Goal: Download file/media

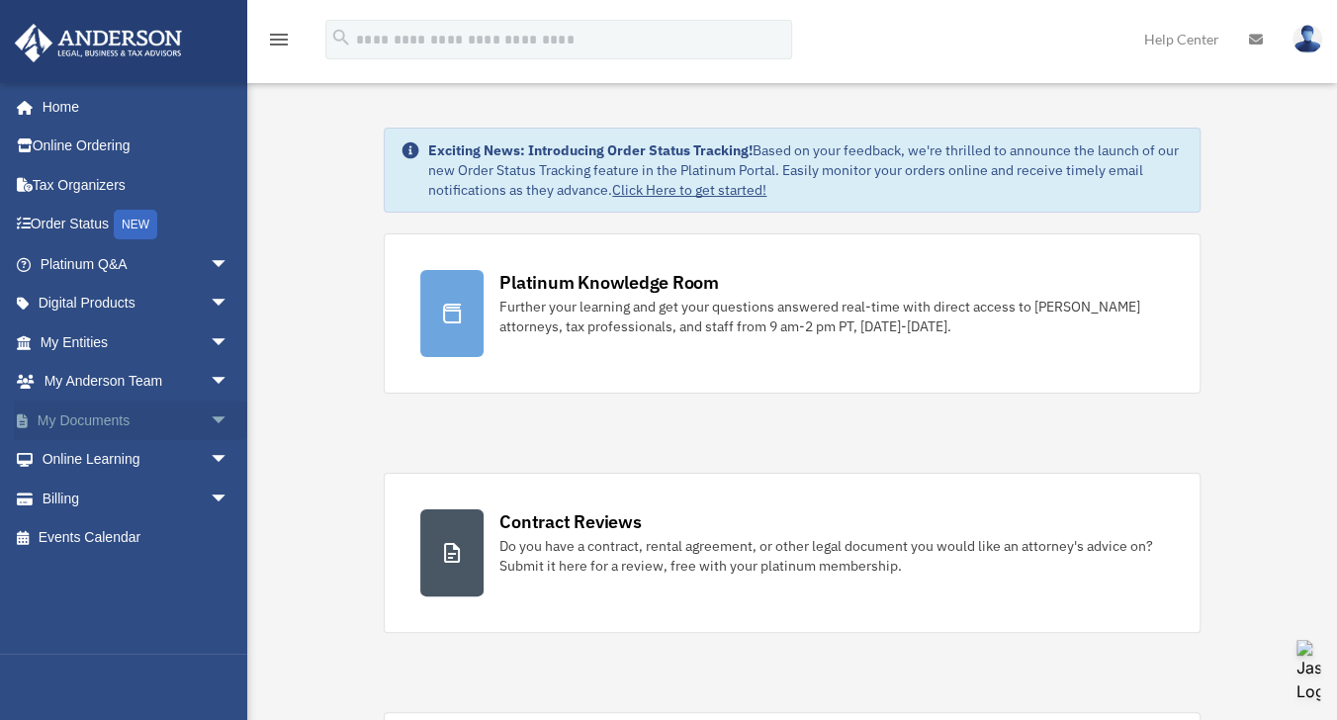
click at [210, 430] on span "arrow_drop_down" at bounding box center [230, 421] width 40 height 41
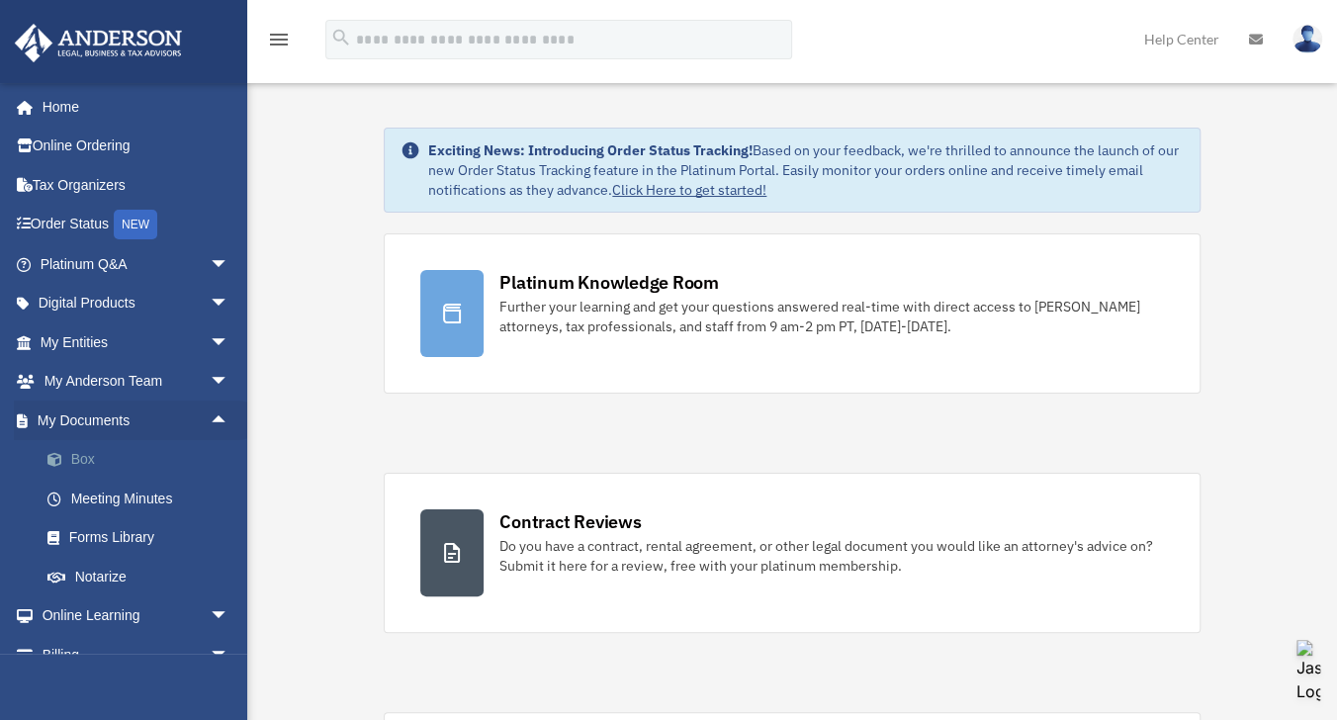
click at [84, 459] on link "Box" at bounding box center [143, 460] width 231 height 40
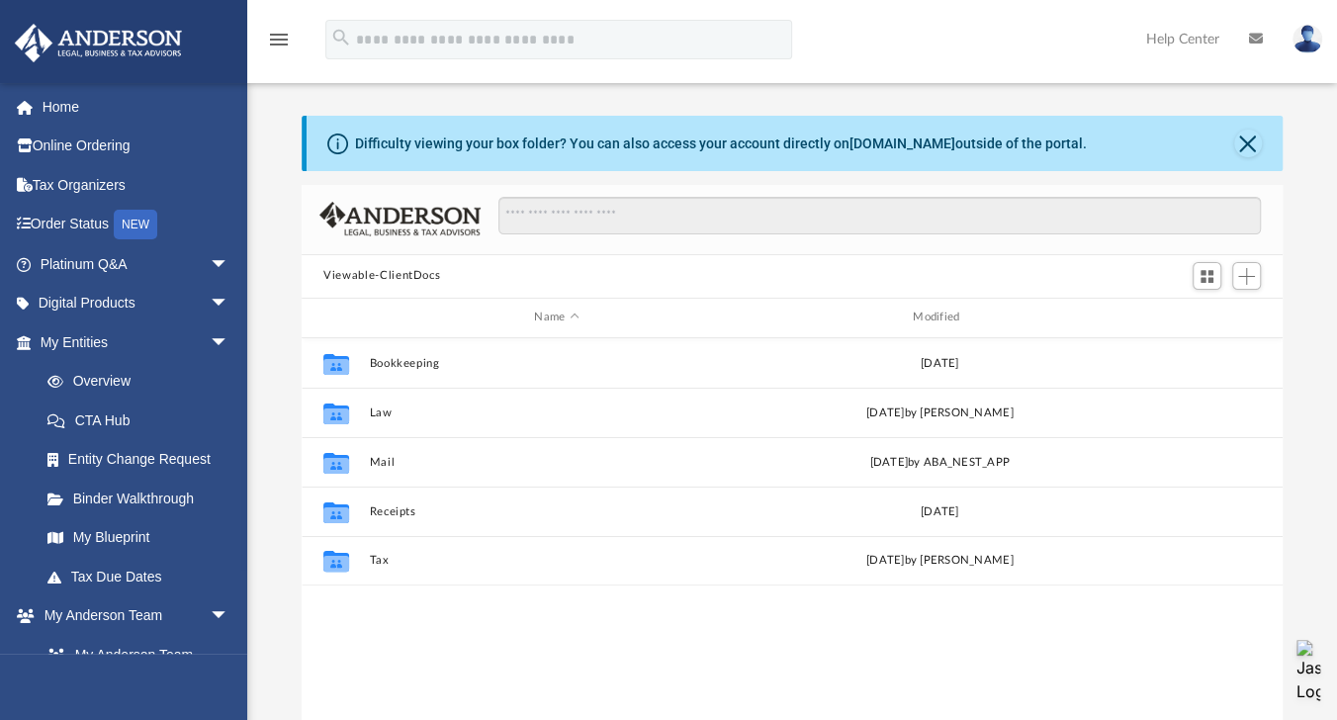
scroll to position [437, 968]
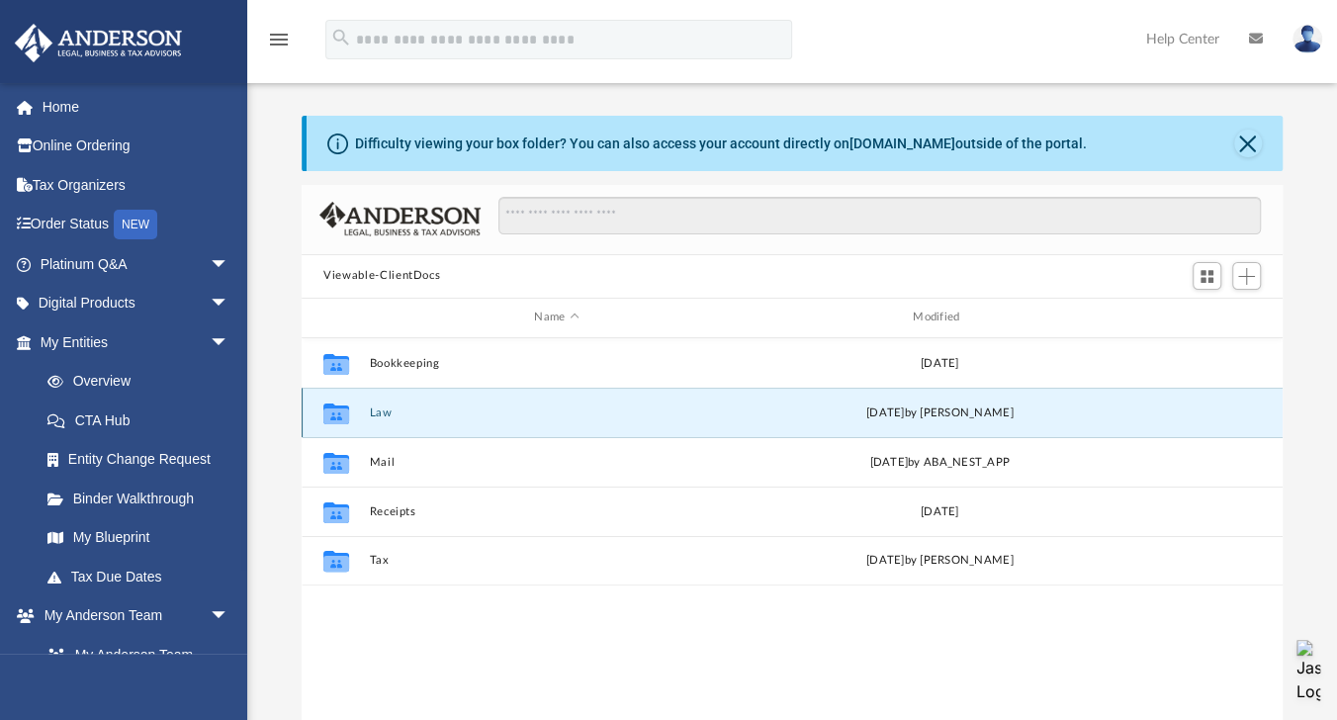
click at [387, 412] on button "Law" at bounding box center [557, 413] width 375 height 13
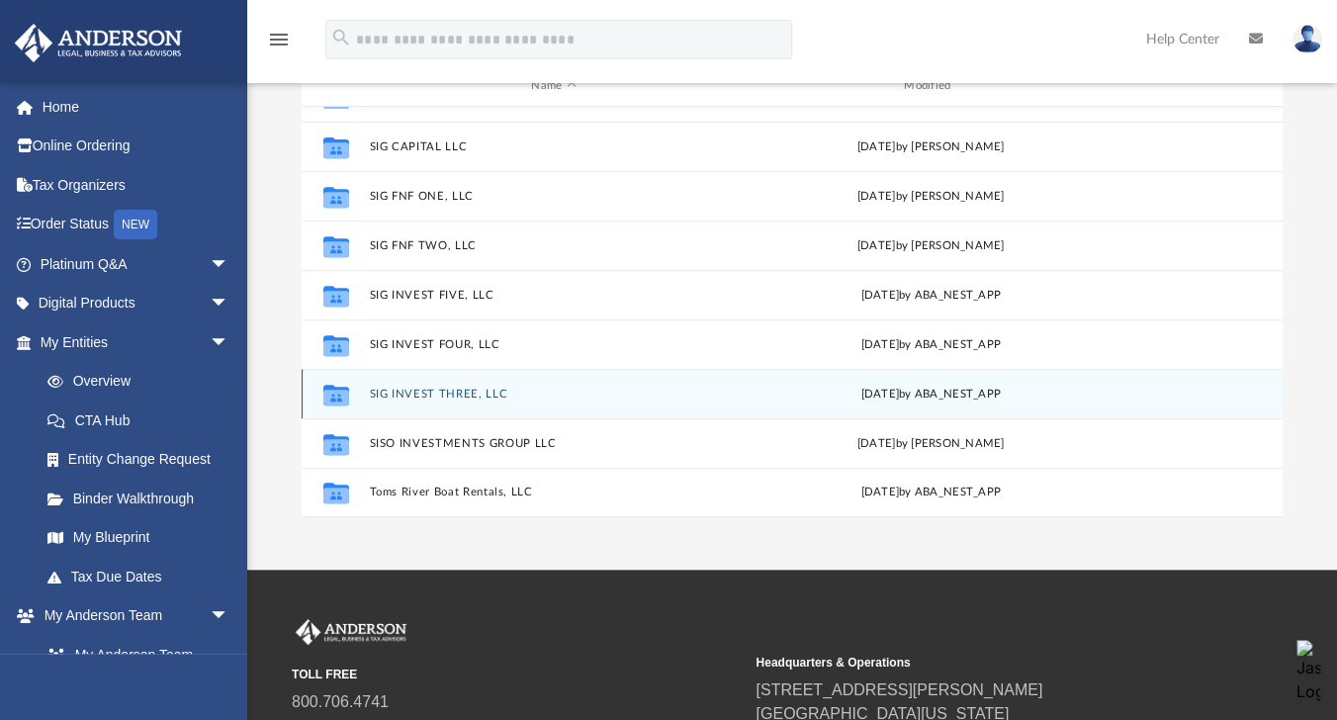
scroll to position [237, 0]
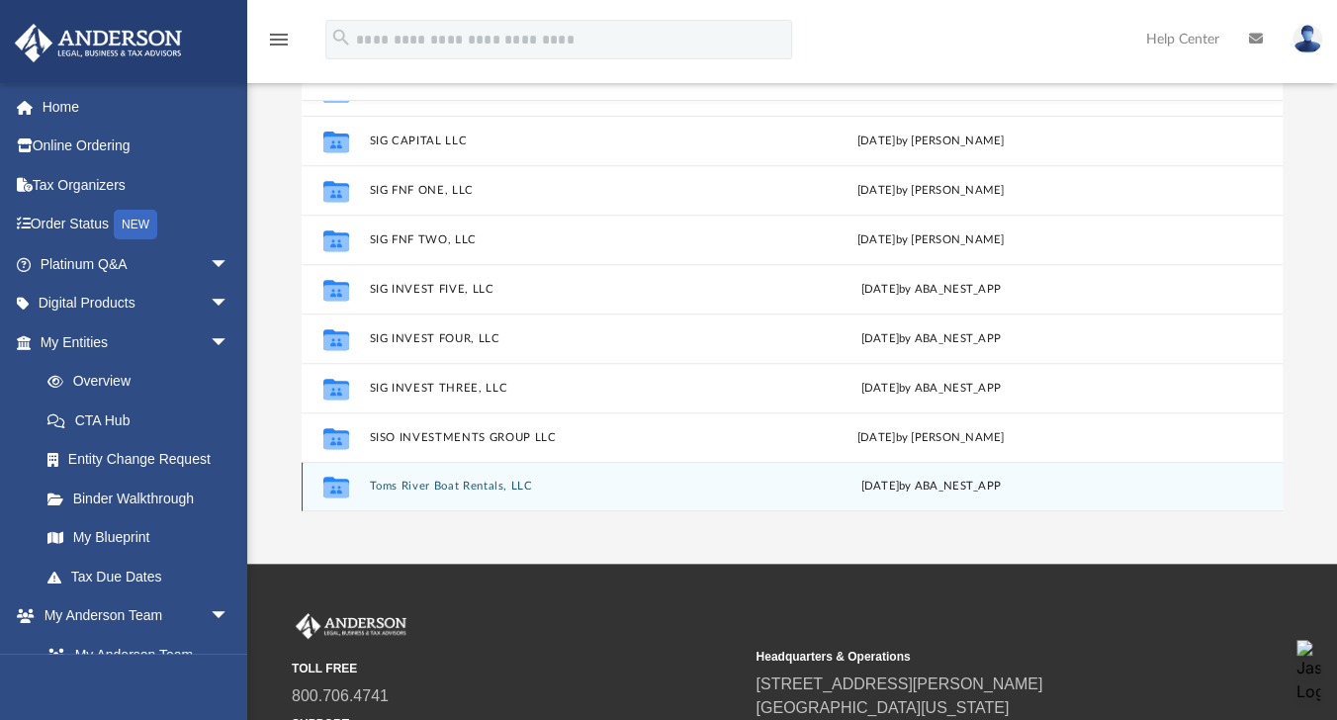
click at [478, 489] on button "Toms River Boat Rentals, LLC" at bounding box center [554, 486] width 369 height 13
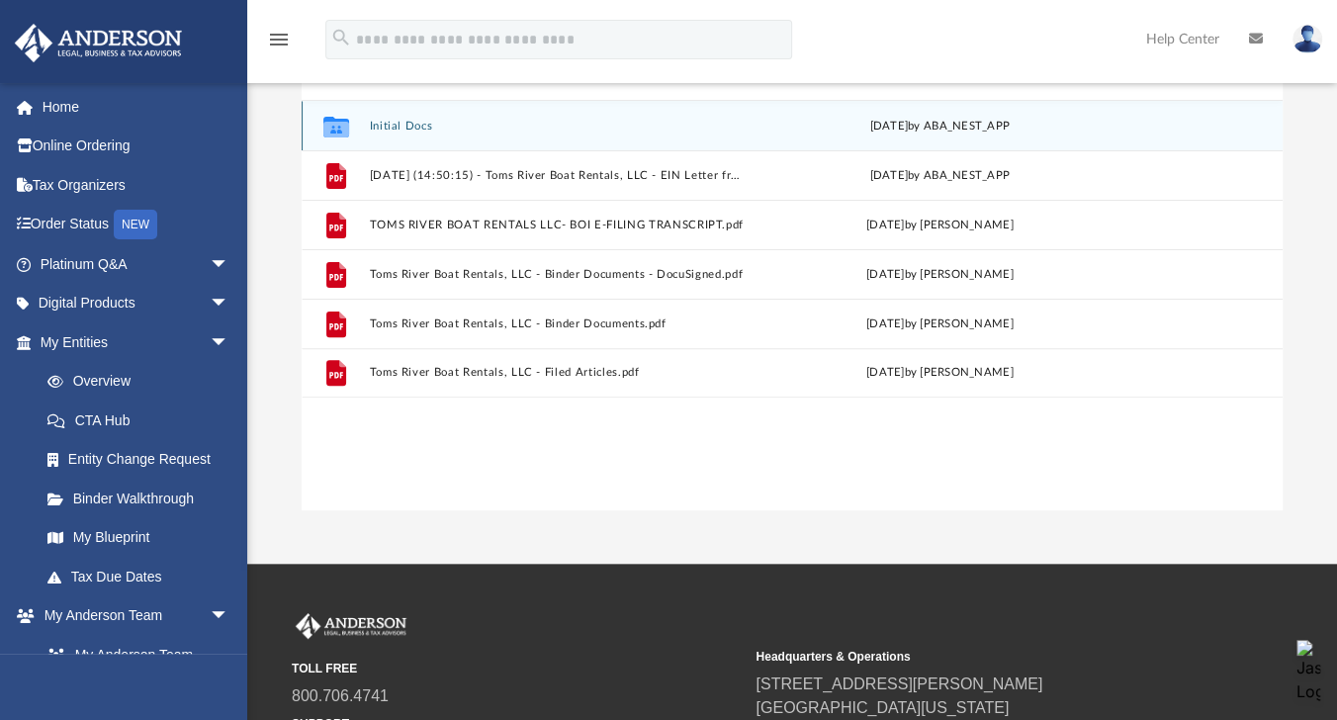
scroll to position [0, 0]
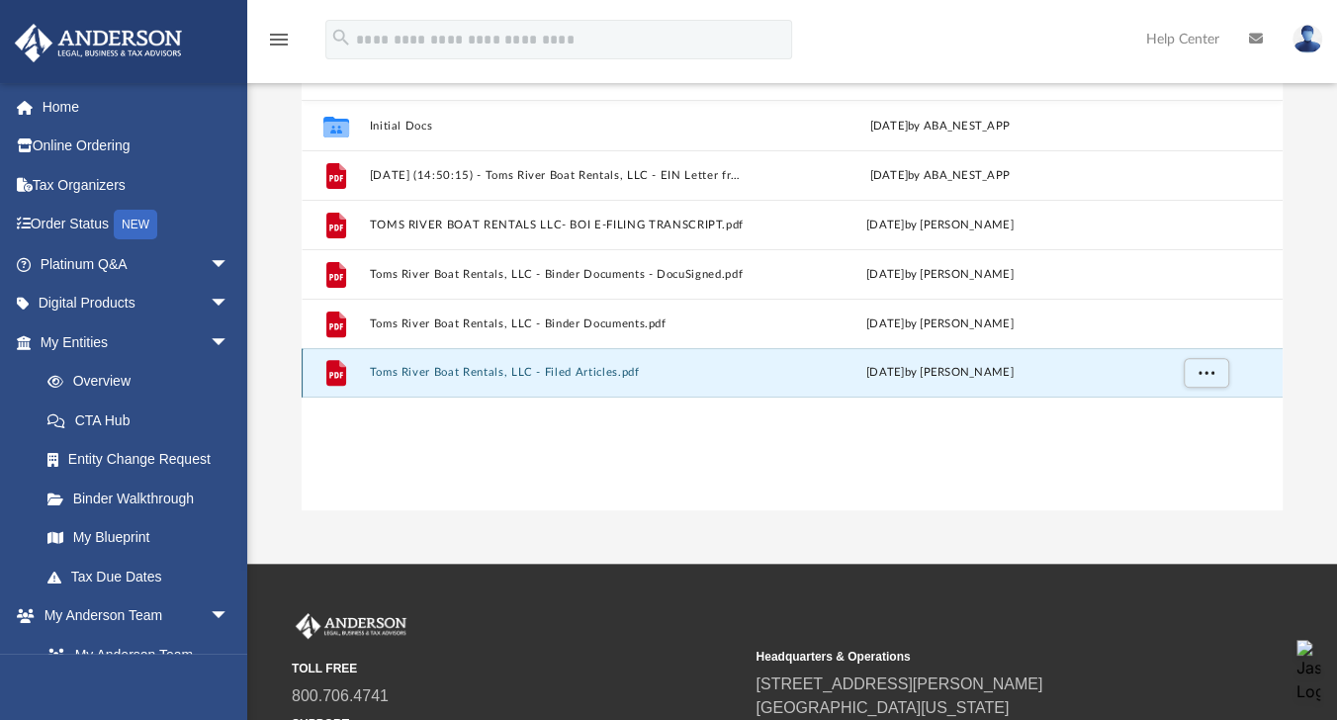
click at [554, 373] on button "Toms River Boat Rentals, LLC - Filed Articles.pdf" at bounding box center [557, 372] width 375 height 13
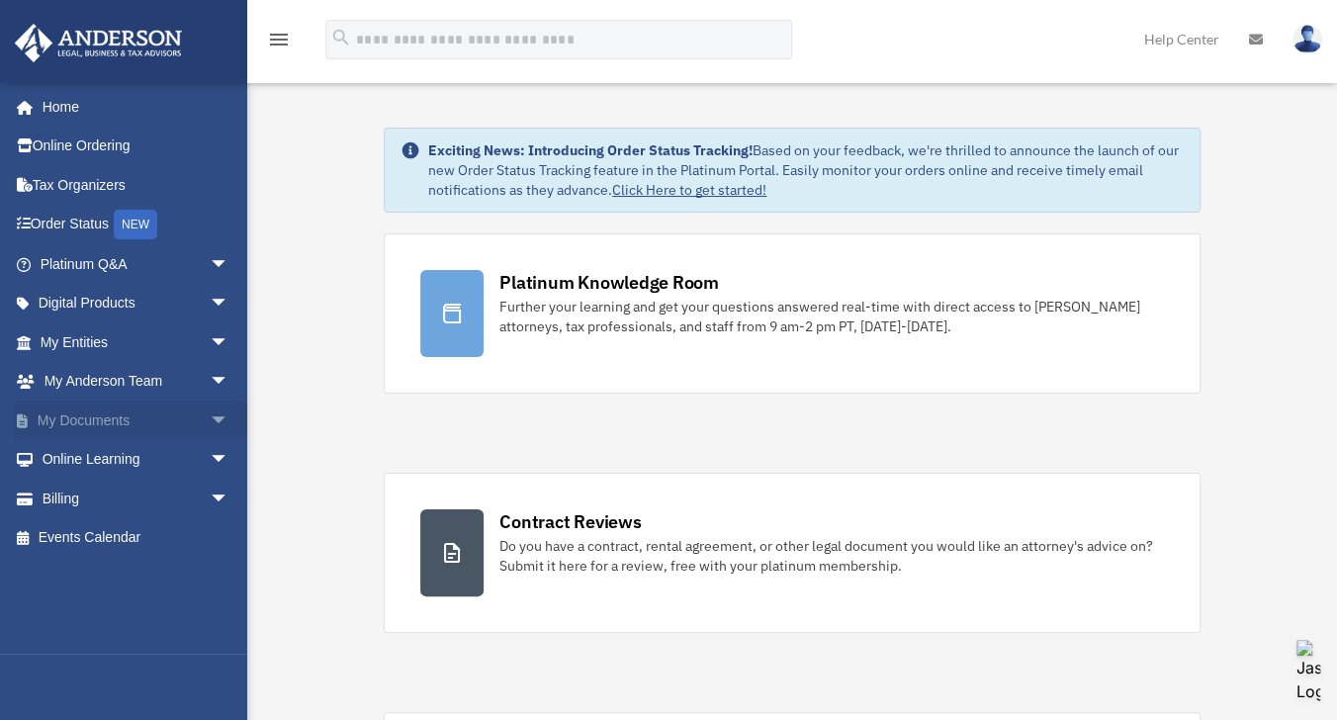
click at [210, 419] on span "arrow_drop_down" at bounding box center [230, 421] width 40 height 41
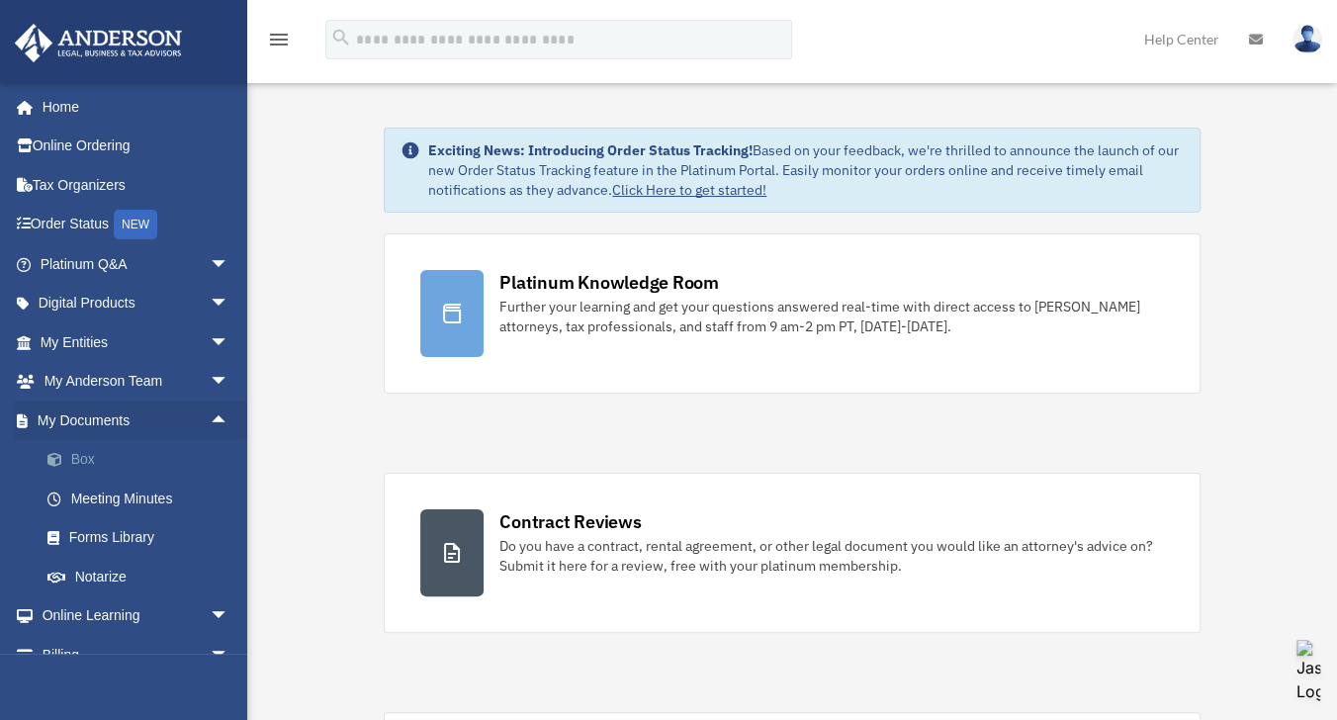
click at [92, 467] on link "Box" at bounding box center [143, 460] width 231 height 40
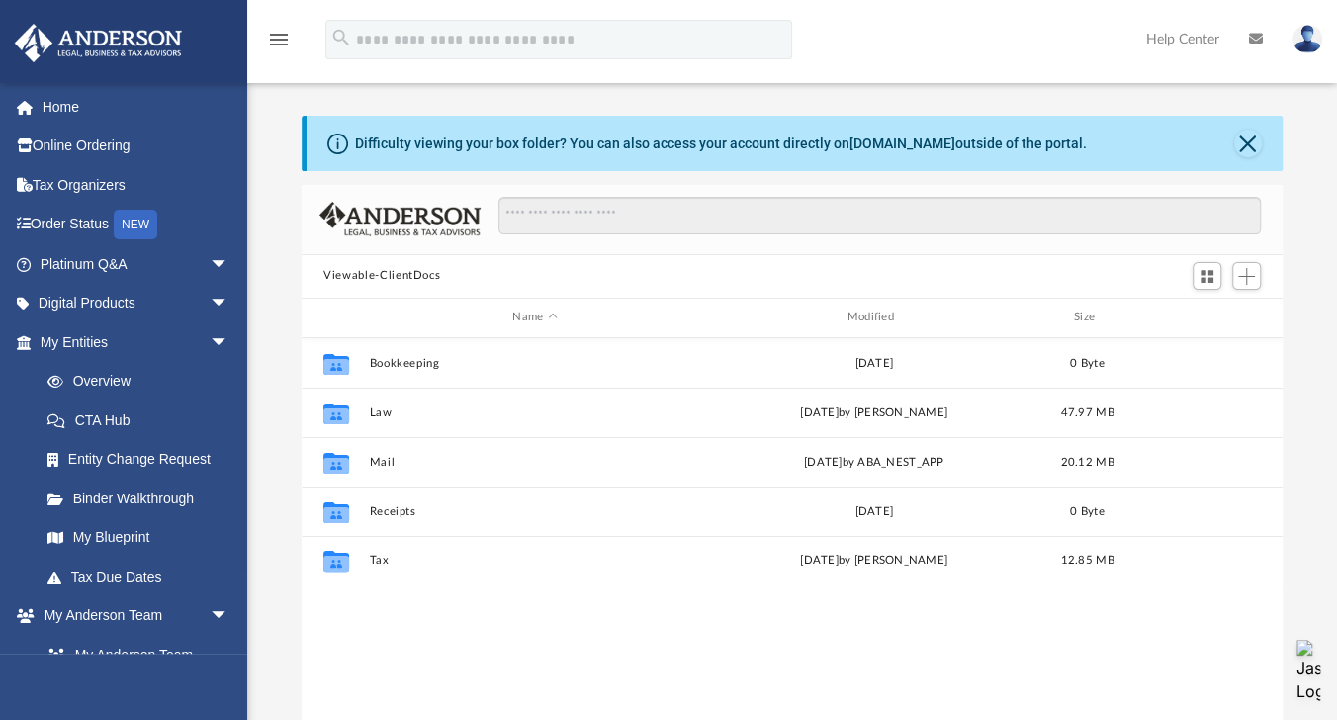
scroll to position [437, 968]
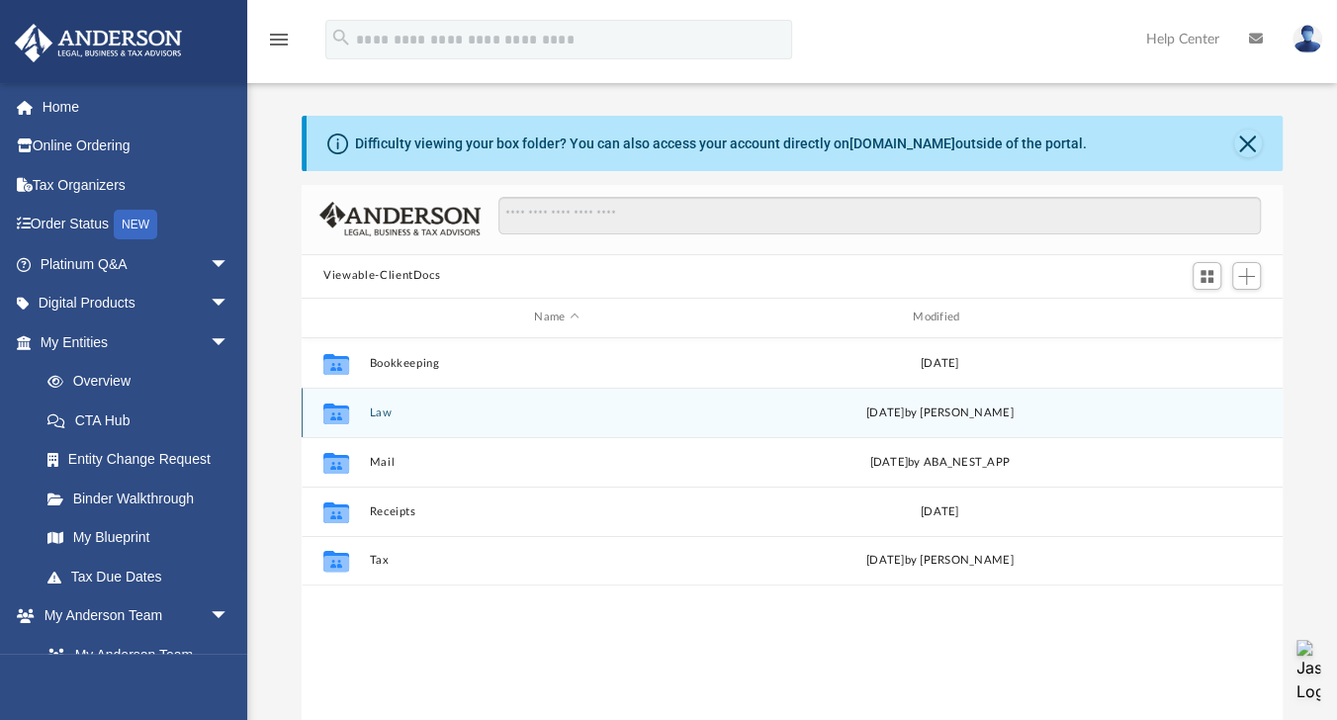
click at [394, 413] on button "Law" at bounding box center [557, 413] width 375 height 13
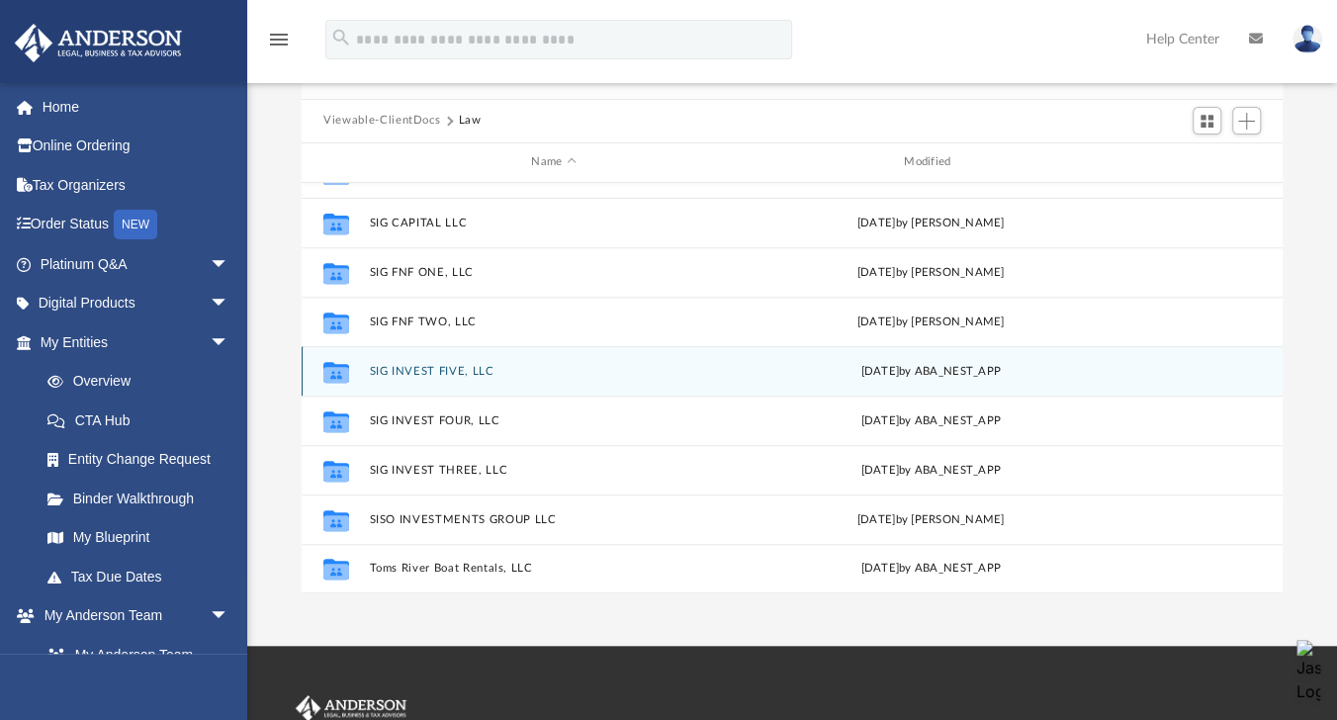
scroll to position [158, 0]
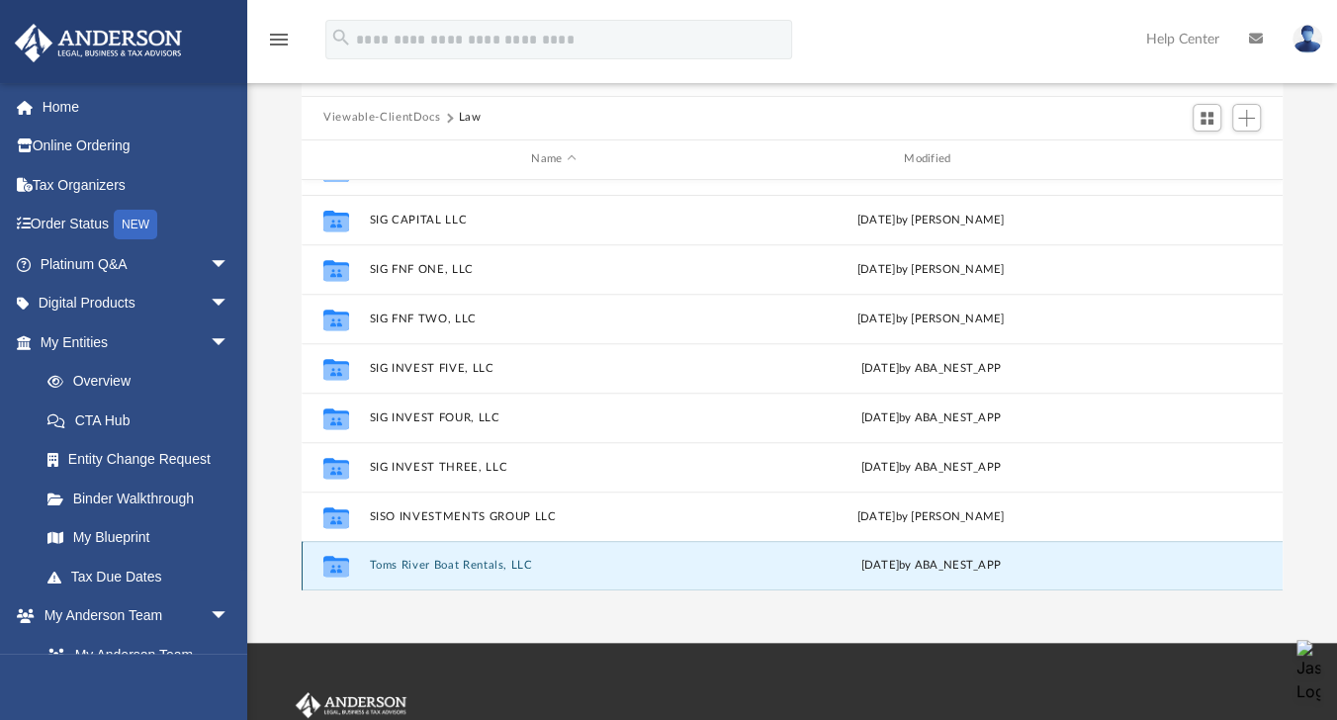
click at [439, 566] on button "Toms River Boat Rentals, LLC" at bounding box center [554, 565] width 369 height 13
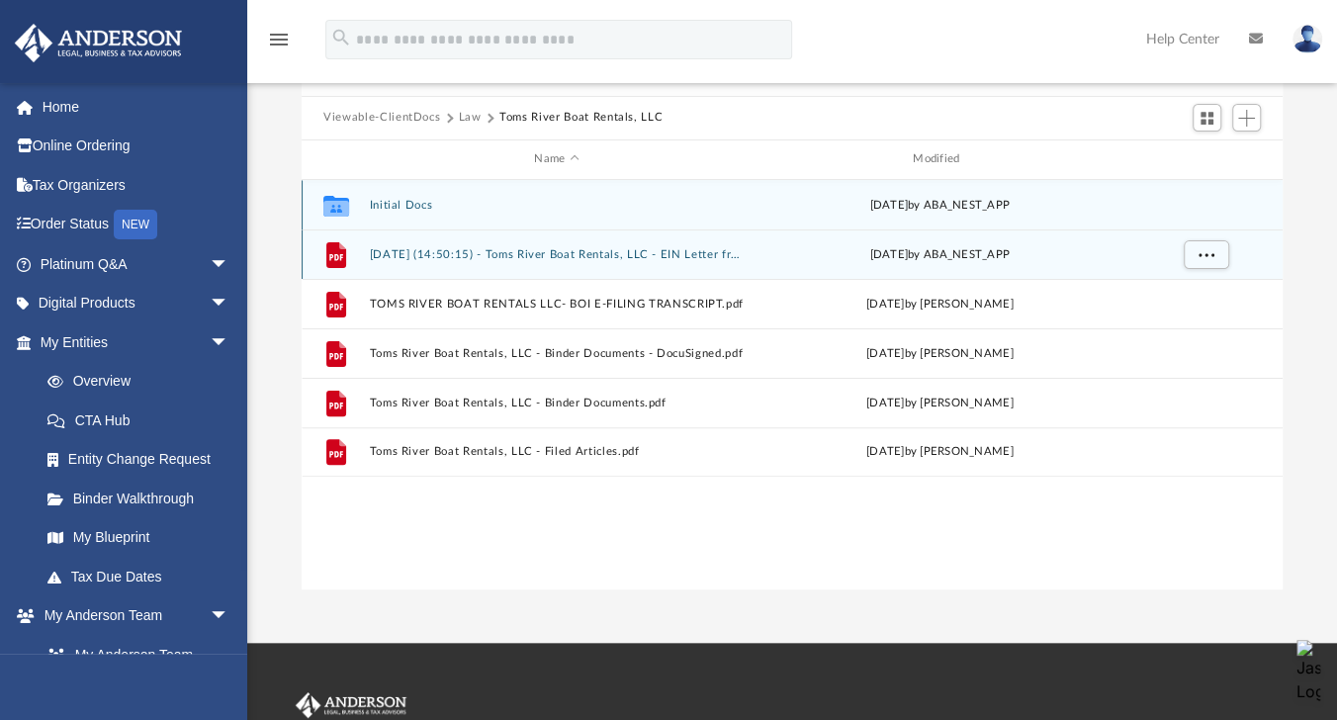
scroll to position [0, 0]
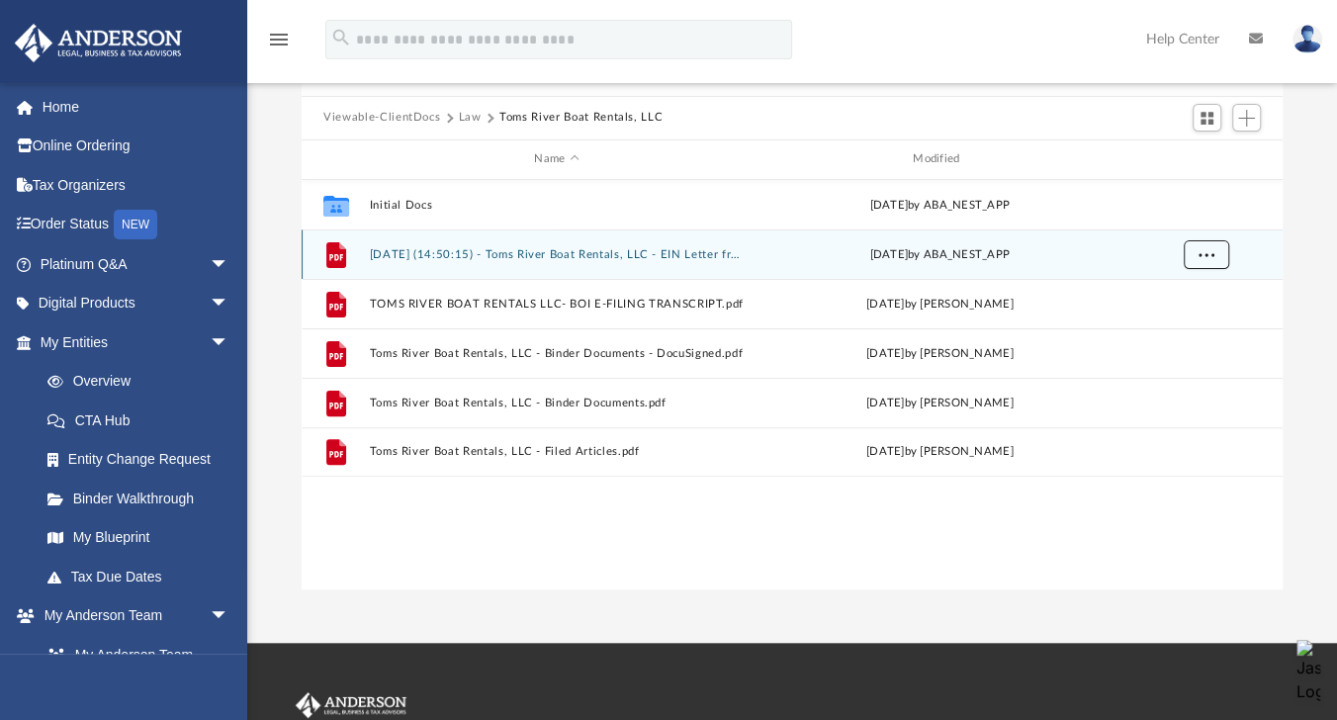
click at [1216, 256] on button "More options" at bounding box center [1207, 254] width 46 height 30
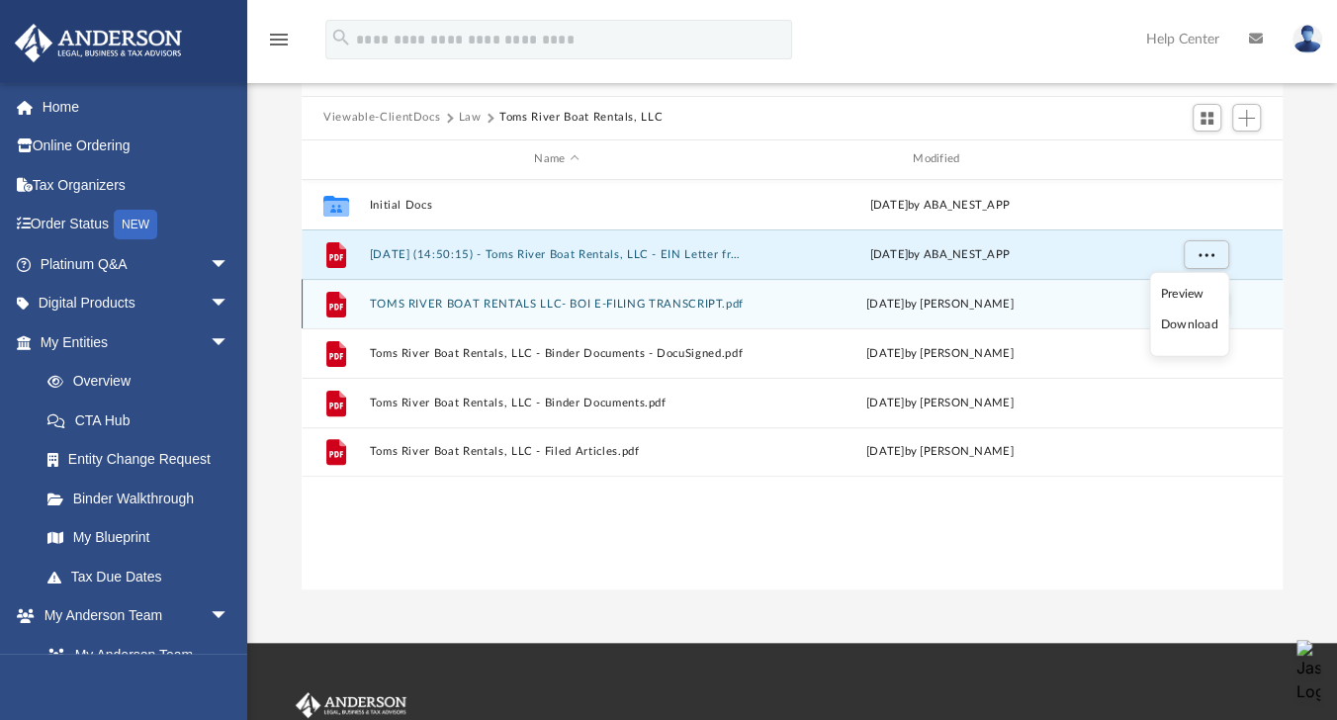
click at [1204, 321] on li "Download" at bounding box center [1189, 325] width 57 height 21
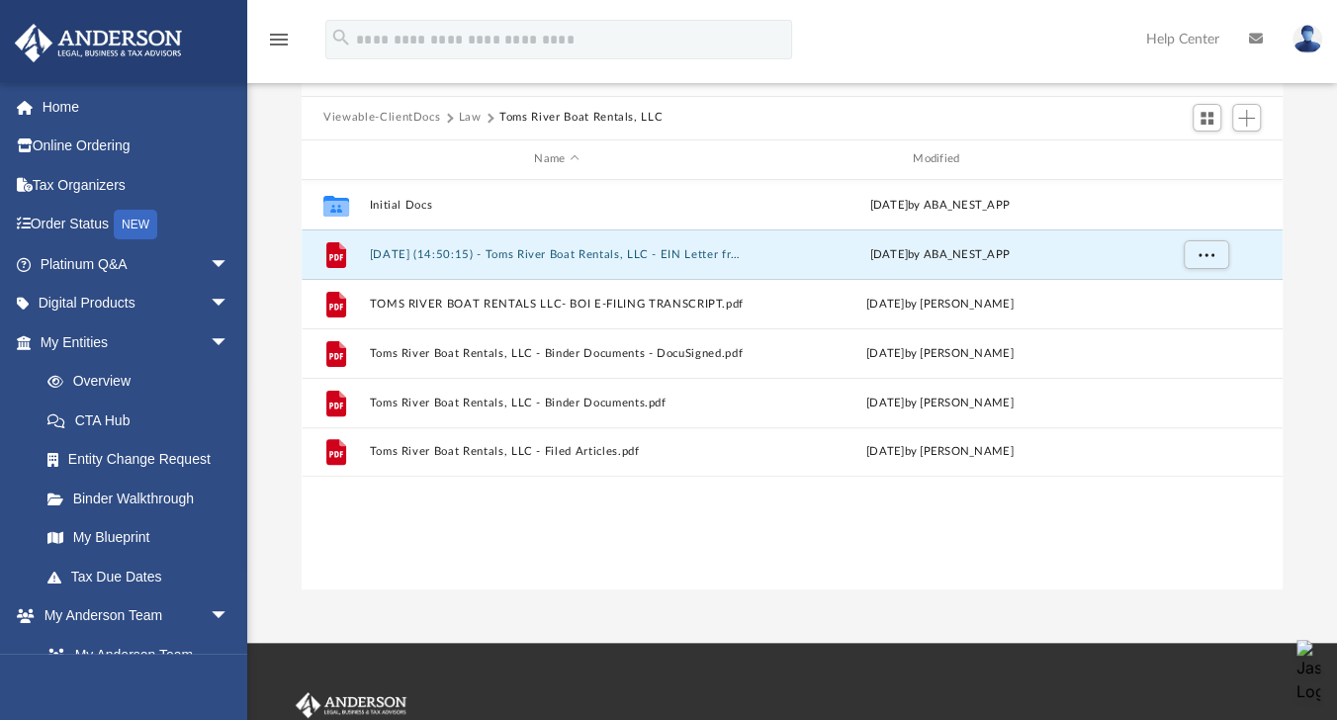
click at [584, 575] on div "Collaborated Folder Initial Docs [DATE] by ABA_NEST_APP File [DATE] (14:50:15) …" at bounding box center [792, 385] width 981 height 411
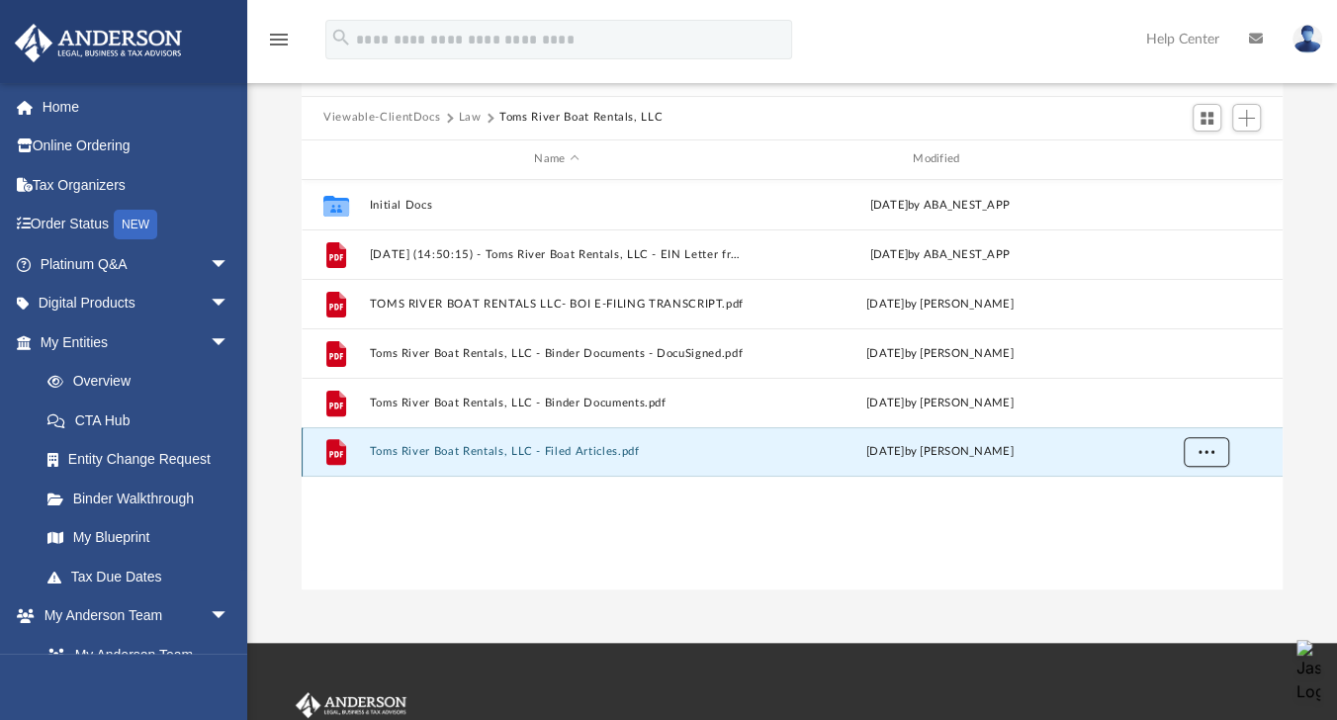
click at [1209, 455] on span "More options" at bounding box center [1207, 451] width 16 height 11
click at [1179, 520] on li "Download" at bounding box center [1189, 522] width 57 height 21
